Goal: Information Seeking & Learning: Learn about a topic

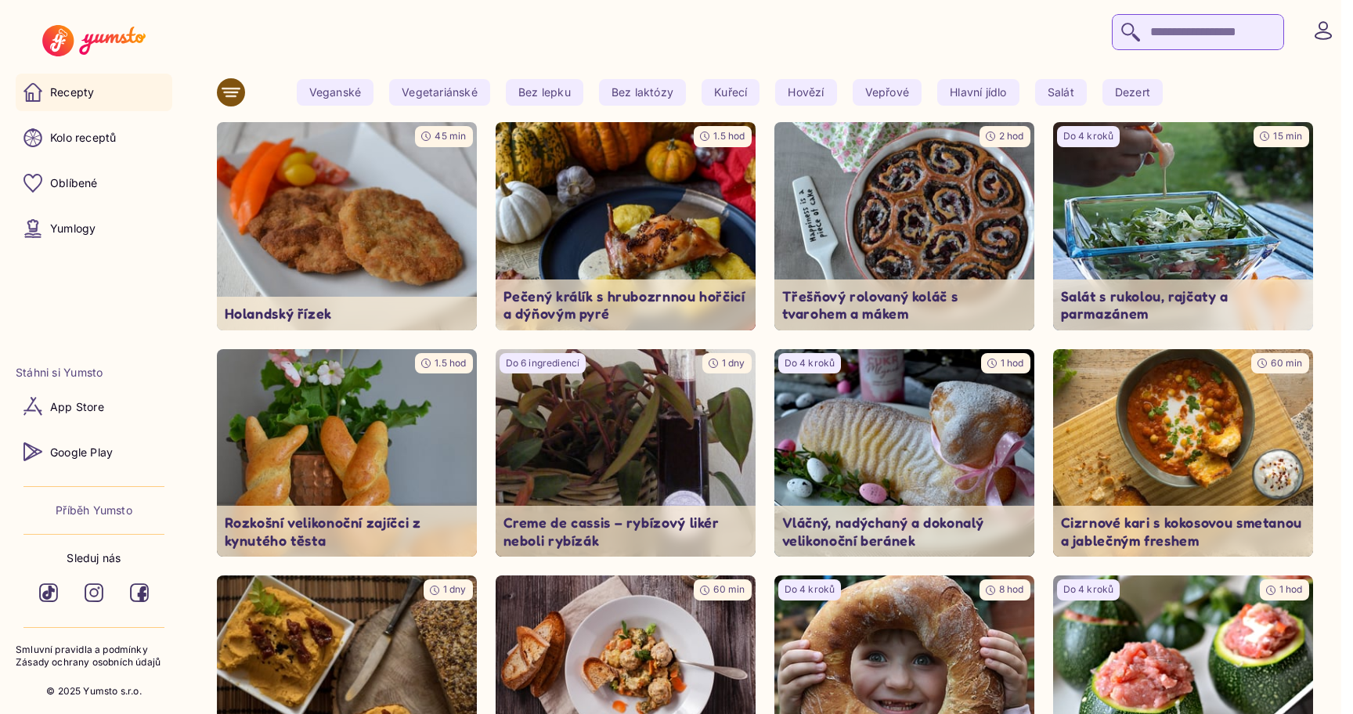
click at [239, 94] on icon at bounding box center [231, 92] width 19 height 19
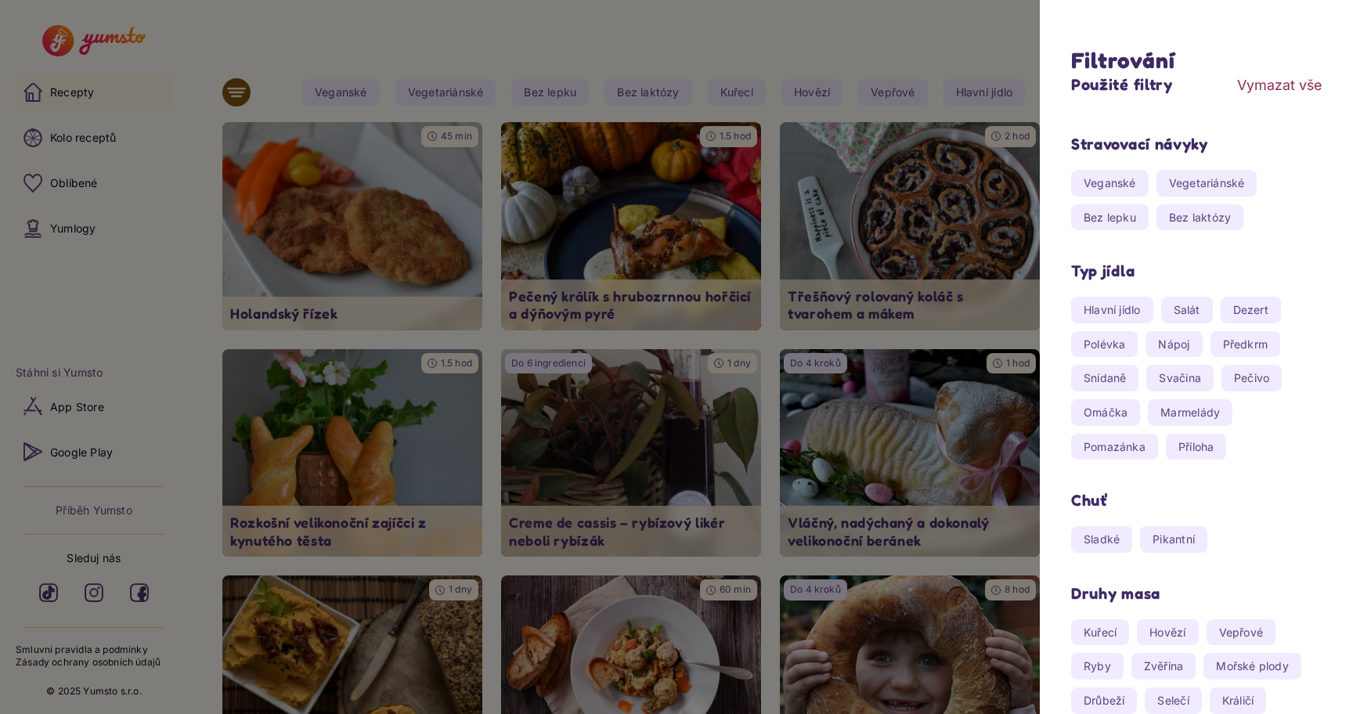
click at [239, 94] on div at bounding box center [676, 357] width 1353 height 714
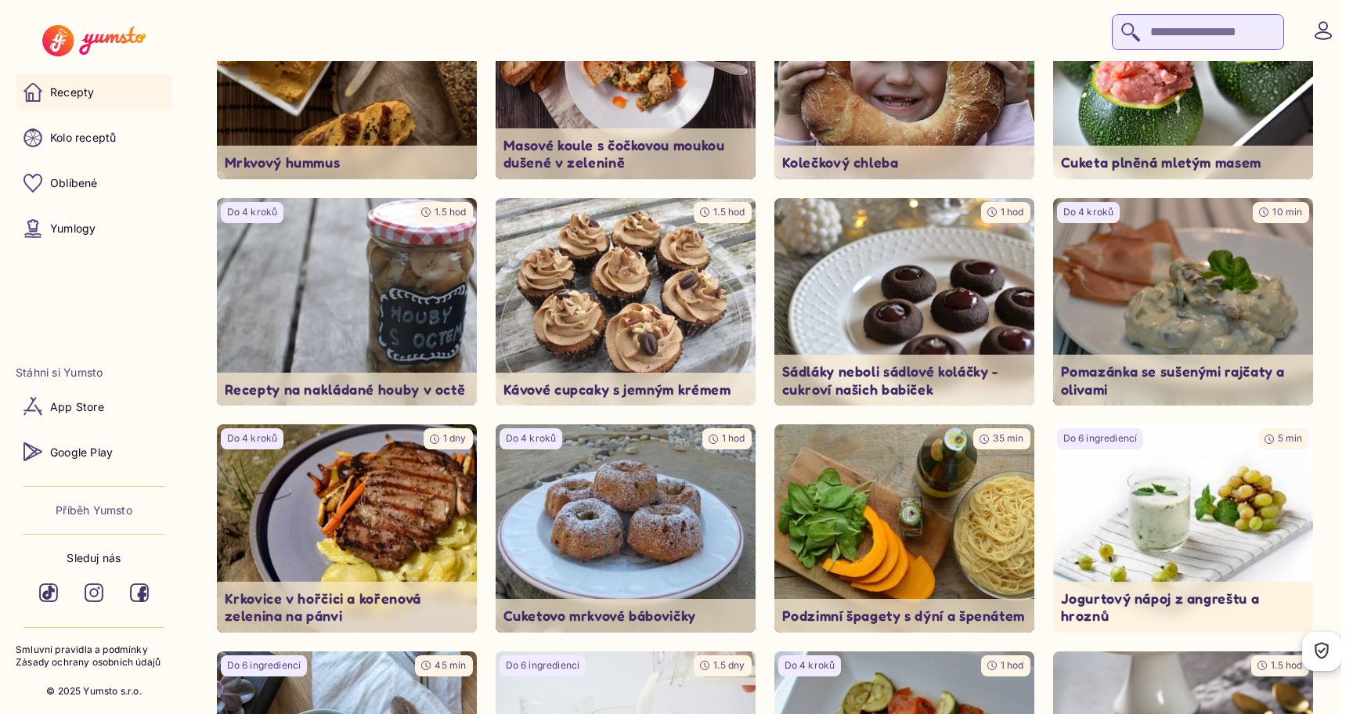
scroll to position [659, 0]
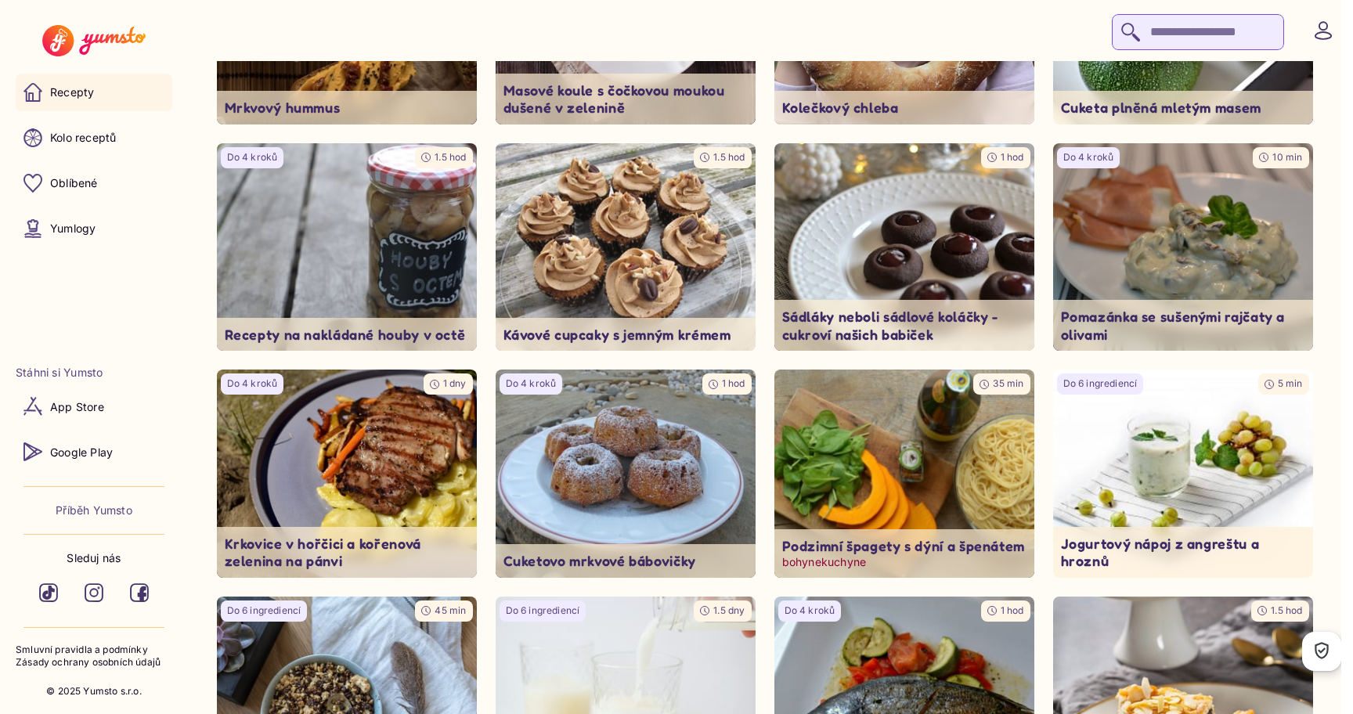
click at [892, 424] on img at bounding box center [903, 474] width 273 height 218
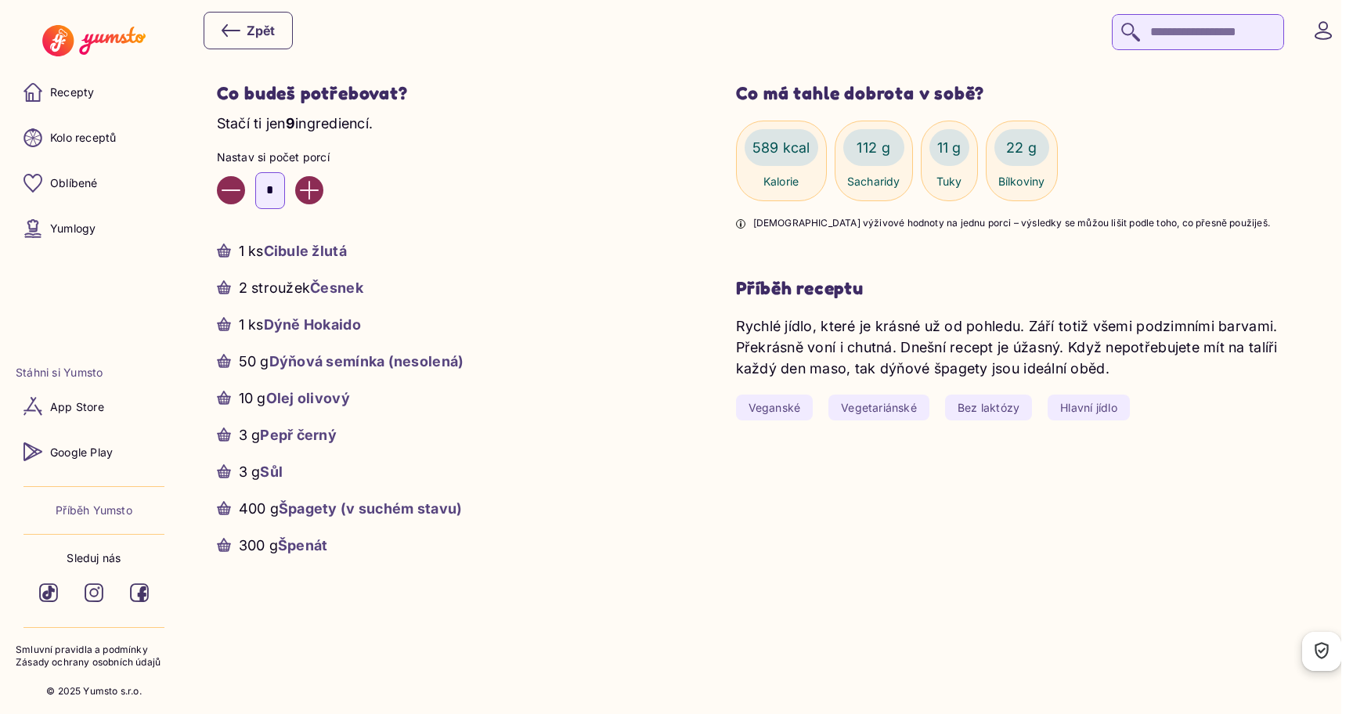
scroll to position [533, 0]
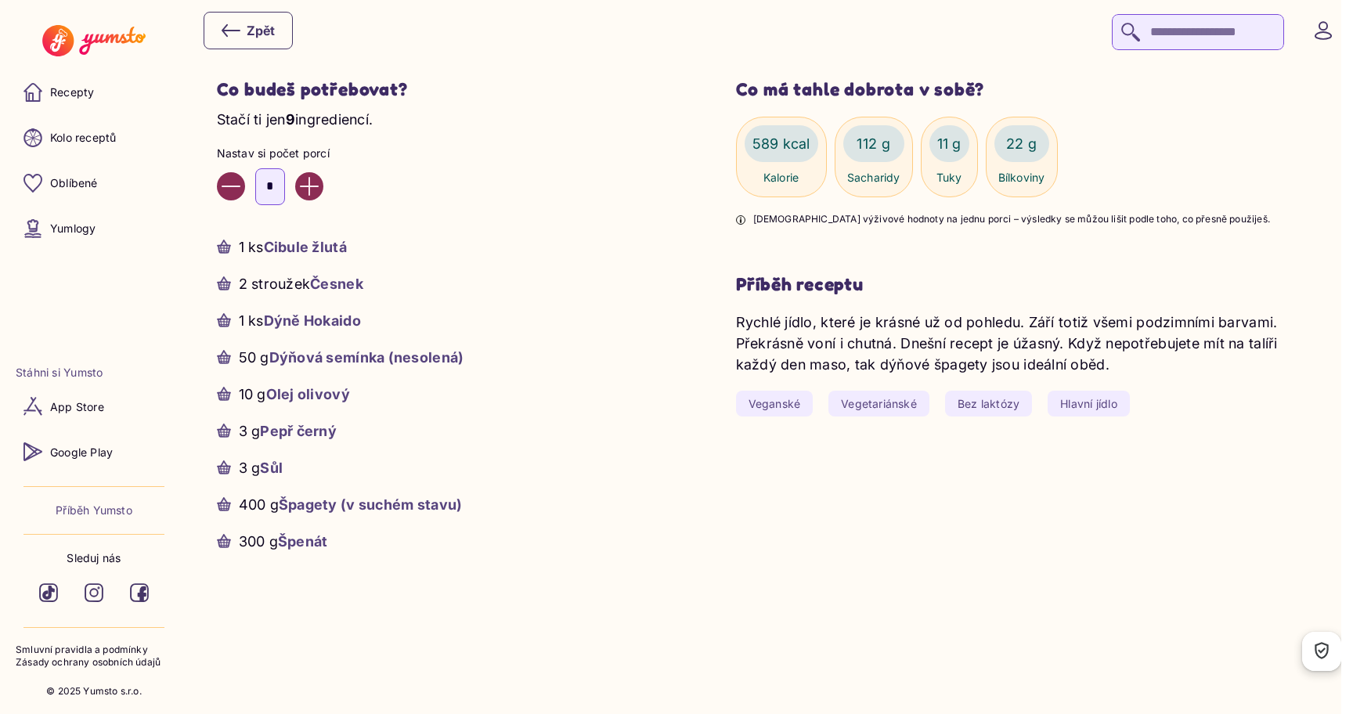
click at [319, 182] on icon "Increase value" at bounding box center [309, 186] width 19 height 19
type input "*"
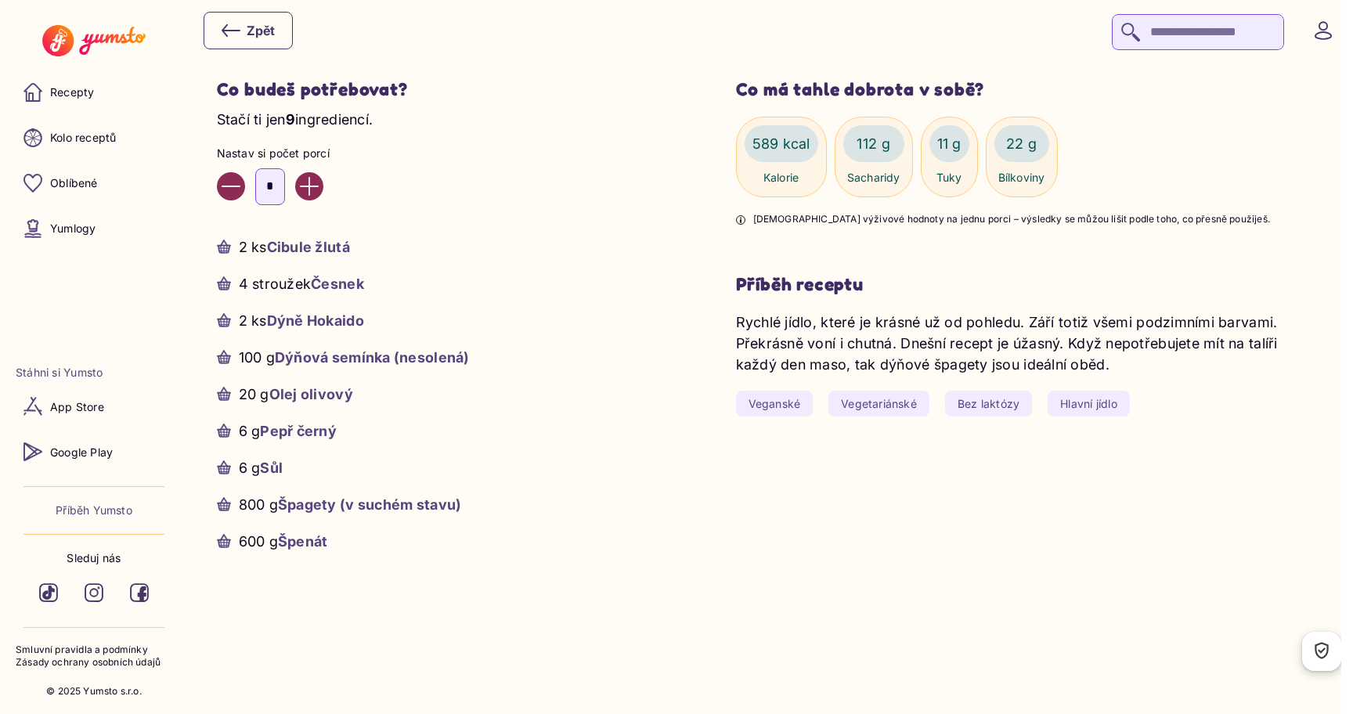
click at [775, 139] on p "589 kcal" at bounding box center [782, 143] width 58 height 21
click at [872, 145] on p "112 g" at bounding box center [873, 143] width 33 height 21
click at [793, 402] on span "Veganské" at bounding box center [775, 404] width 78 height 27
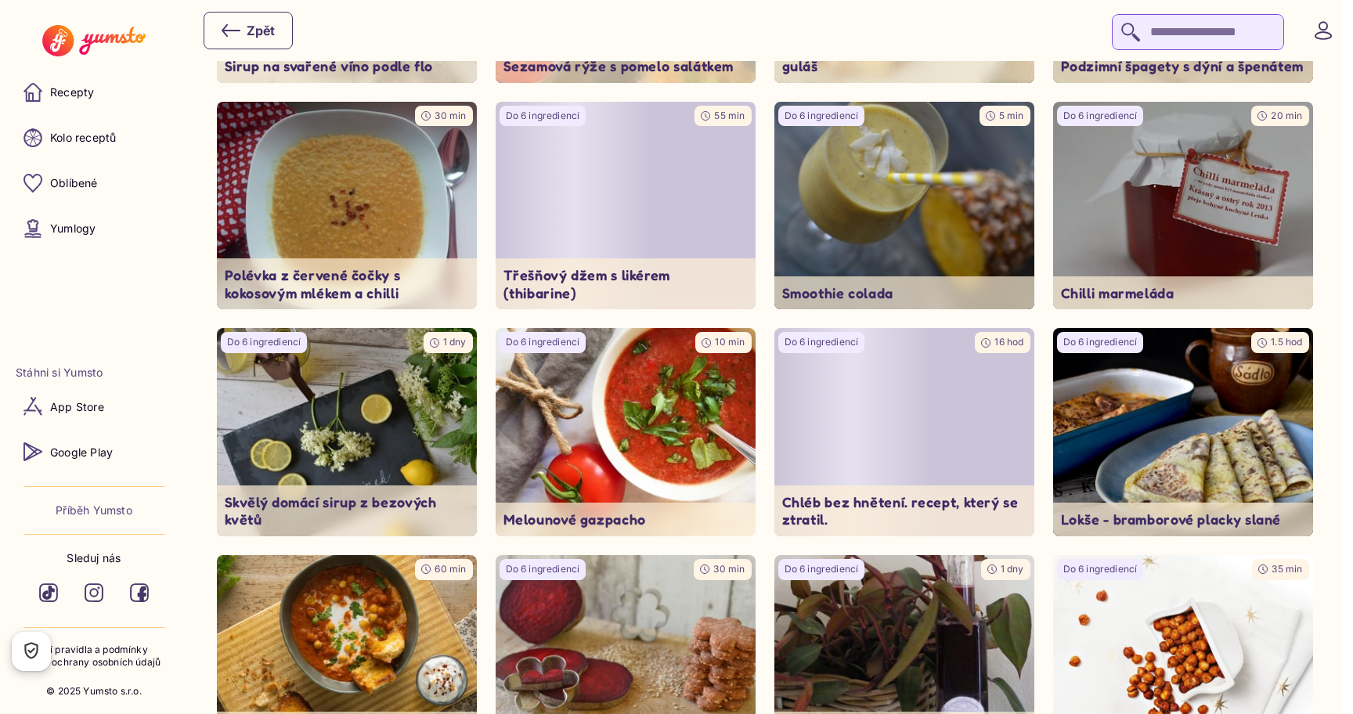
scroll to position [389, 0]
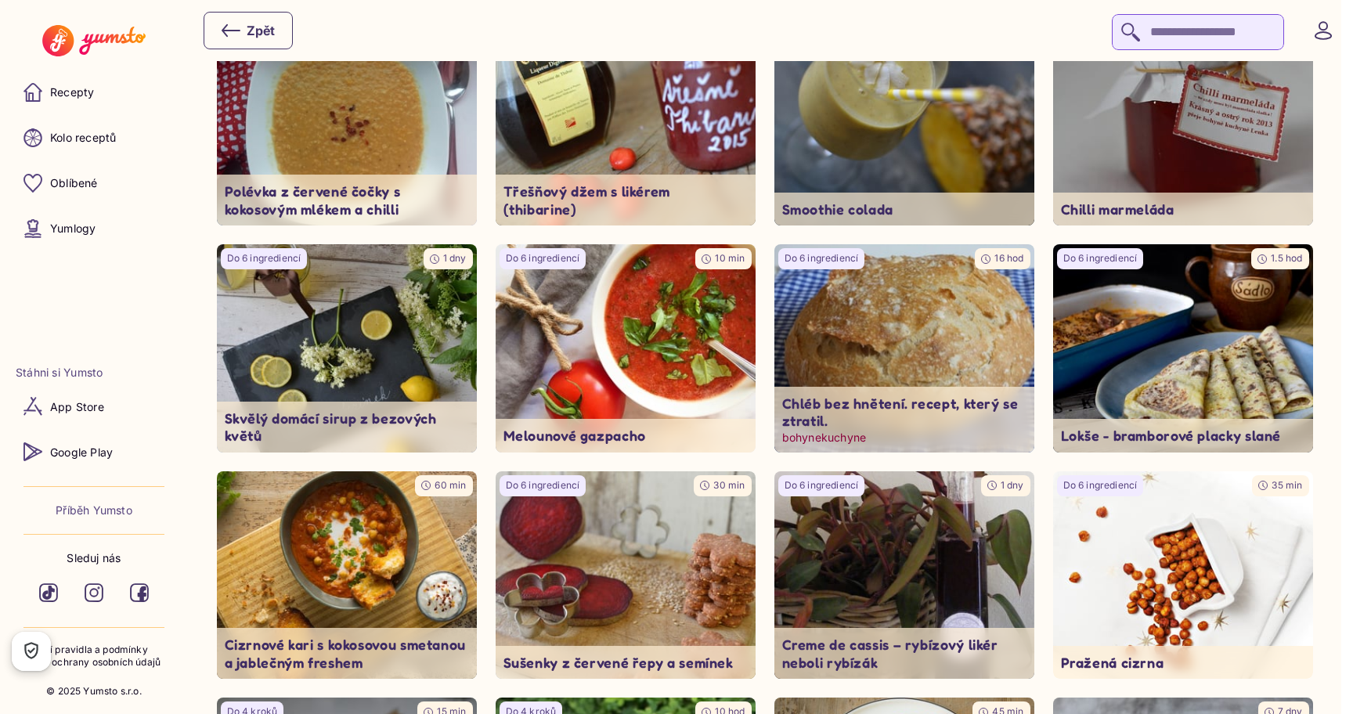
click at [884, 341] on img at bounding box center [903, 349] width 273 height 218
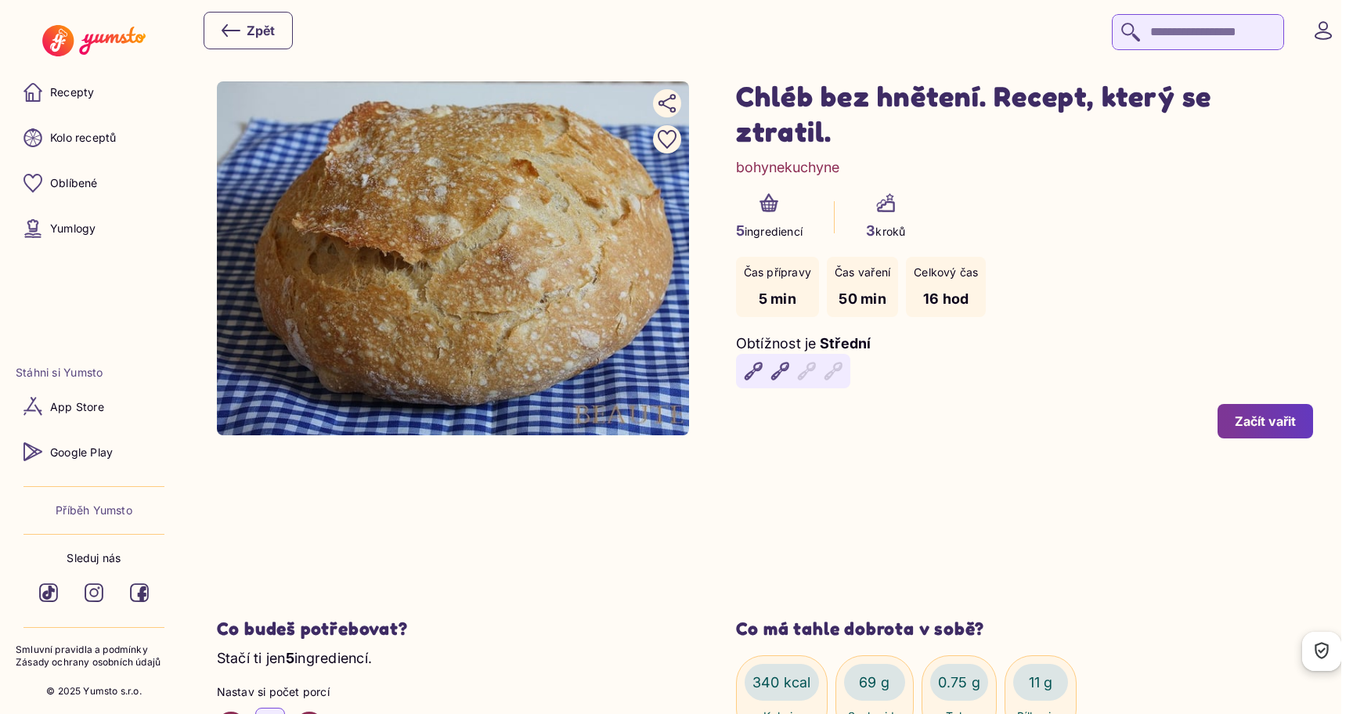
click at [50, 596] on icon at bounding box center [48, 593] width 11 height 13
